Goal: Information Seeking & Learning: Learn about a topic

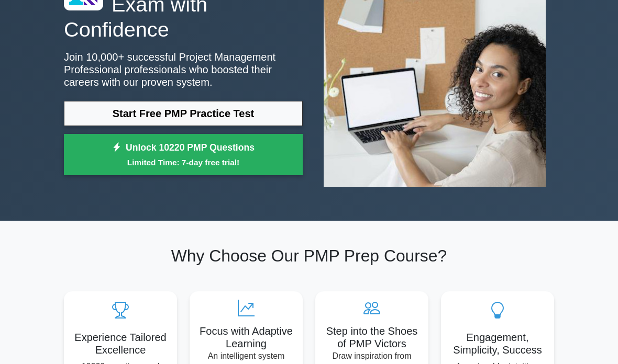
scroll to position [107, 0]
click at [275, 126] on link "Start Free PMP Practice Test" at bounding box center [183, 113] width 239 height 25
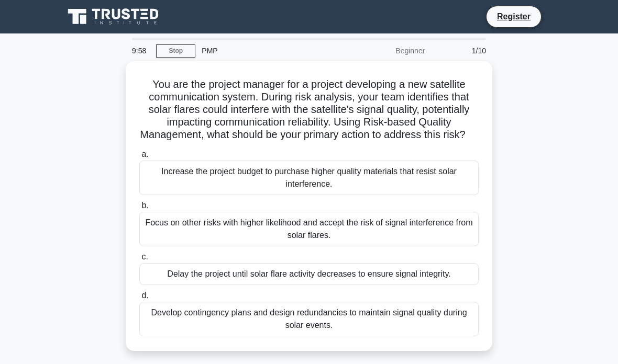
click at [182, 50] on link "Stop" at bounding box center [175, 50] width 39 height 13
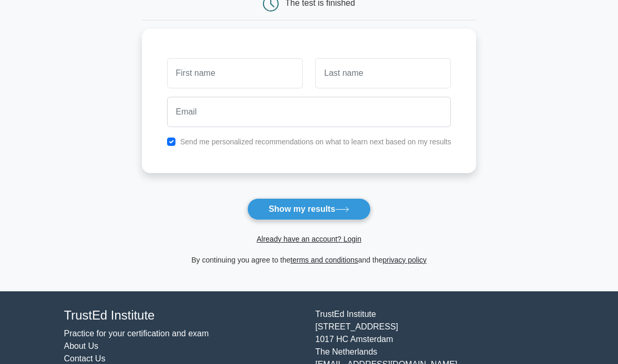
scroll to position [118, 0]
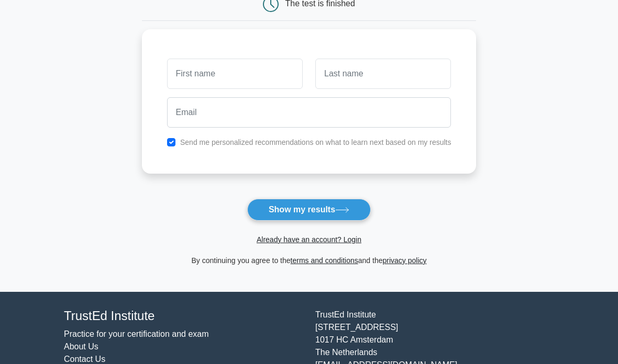
click at [348, 219] on button "Show my results" at bounding box center [309, 210] width 124 height 22
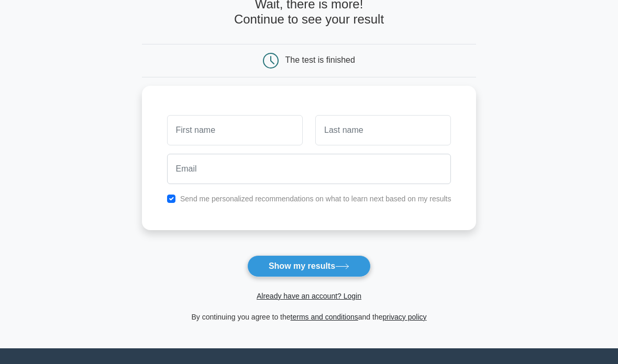
scroll to position [41, 0]
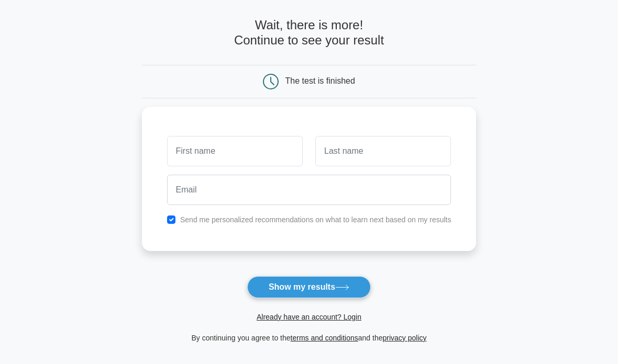
click at [340, 327] on form "Wait, there is more! Continue to see your result The test is finished and the" at bounding box center [309, 181] width 334 height 326
click at [346, 313] on link "Already have an account? Login" at bounding box center [308, 317] width 105 height 8
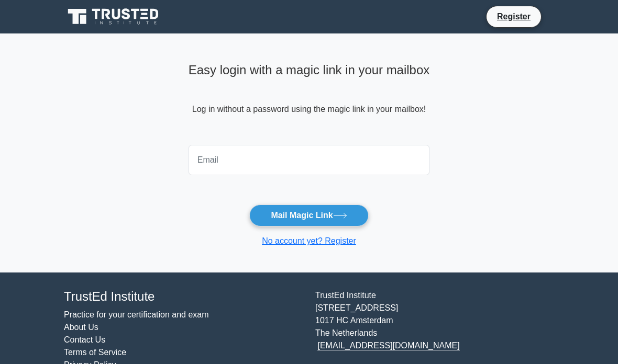
click at [401, 152] on input "email" at bounding box center [308, 160] width 241 height 30
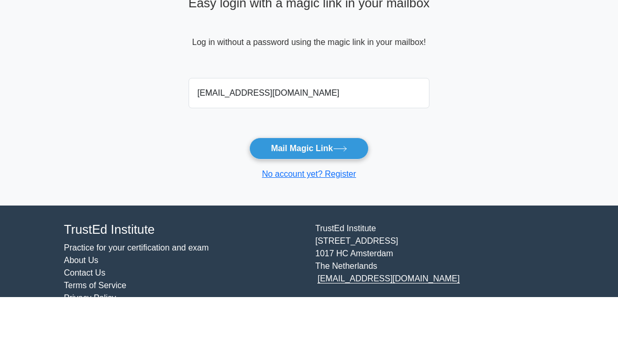
click at [300, 141] on form "g.harish1208@gmail.co Mail Magic Link No account yet? Register" at bounding box center [308, 194] width 241 height 107
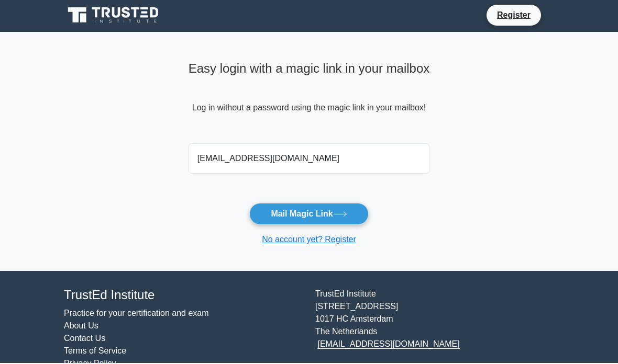
scroll to position [42, 0]
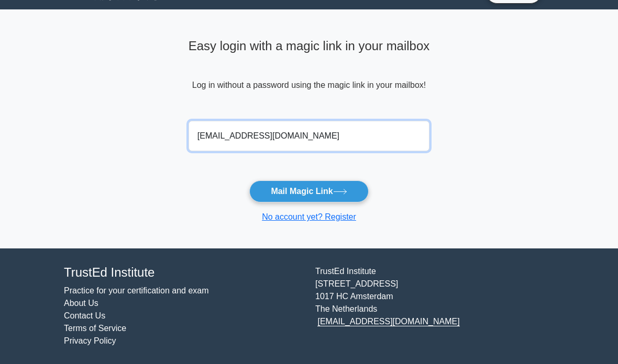
click at [345, 122] on input "g.harish1208@gmail.co" at bounding box center [308, 136] width 241 height 30
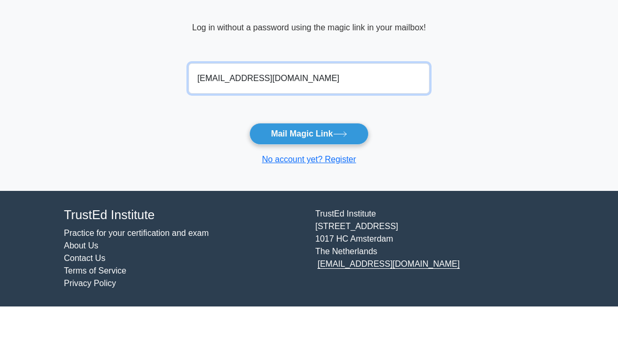
type input "g.harish1208@gmail.com"
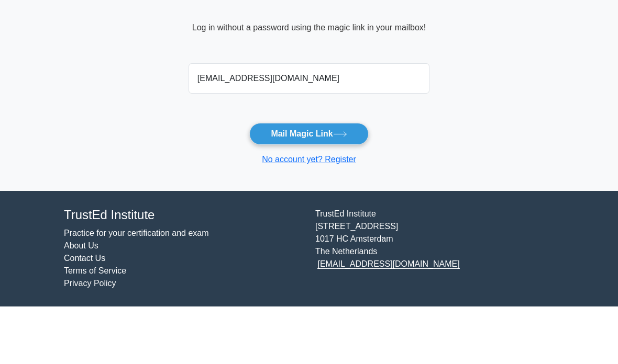
click at [355, 181] on button "Mail Magic Link" at bounding box center [308, 192] width 119 height 22
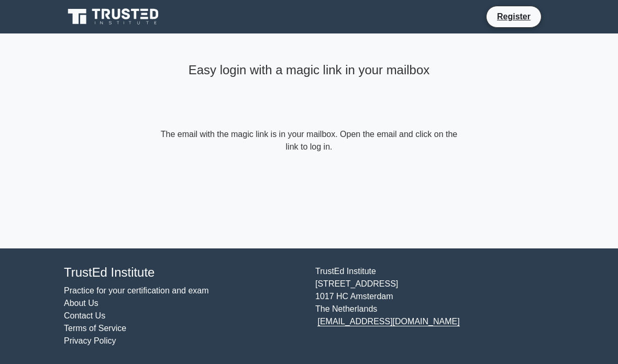
scroll to position [42, 0]
